Goal: Use online tool/utility: Utilize a website feature to perform a specific function

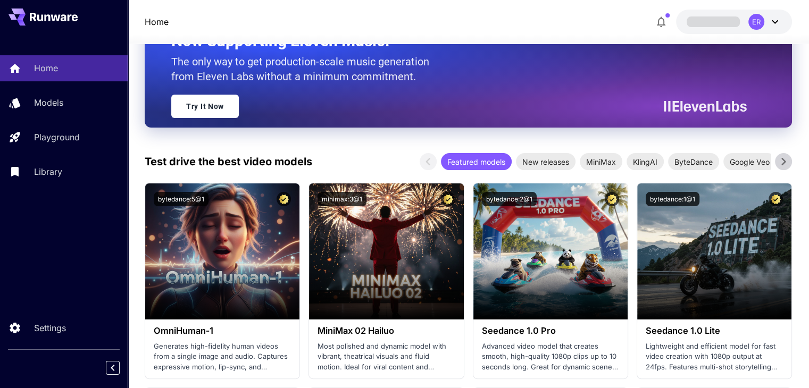
scroll to position [195, 0]
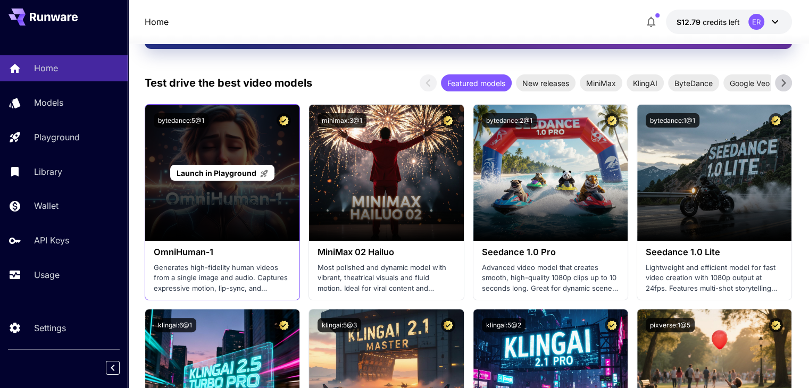
click at [238, 176] on span "Launch in Playground" at bounding box center [217, 173] width 80 height 9
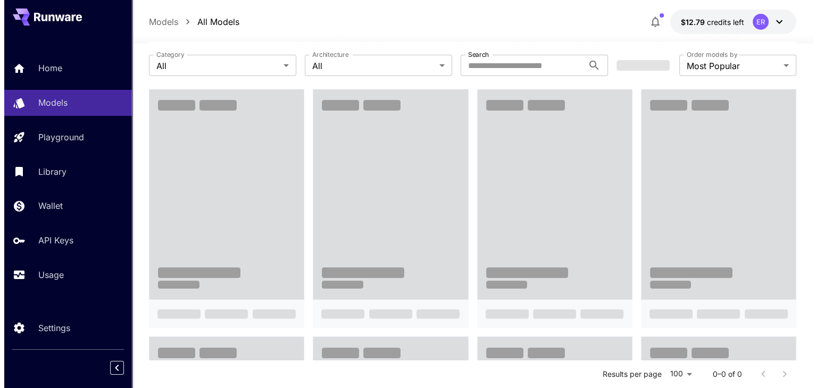
scroll to position [40, 0]
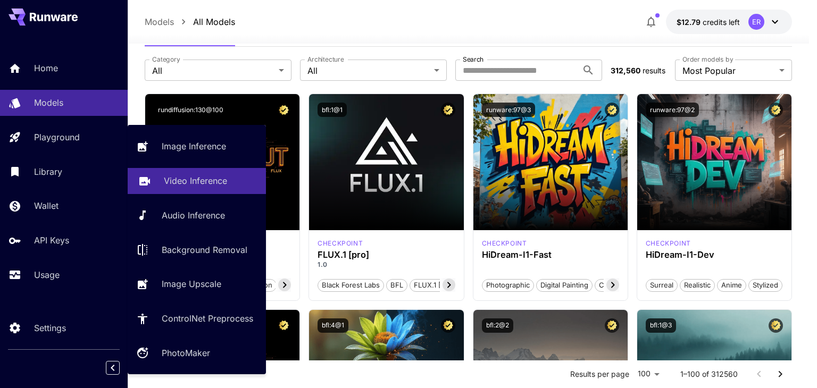
click at [195, 187] on p "Video Inference" at bounding box center [195, 181] width 63 height 13
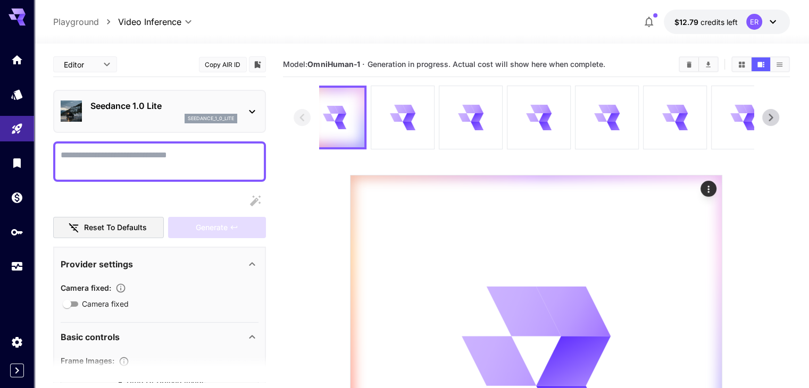
click at [151, 106] on p "Seedance 1.0 Lite" at bounding box center [163, 106] width 147 height 13
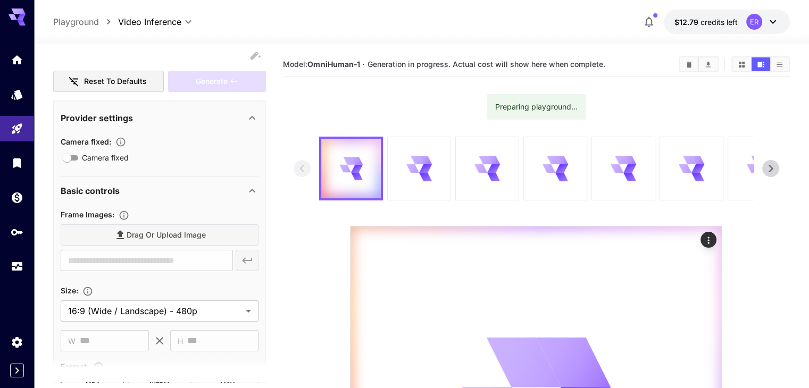
scroll to position [183, 0]
